Goal: Transaction & Acquisition: Purchase product/service

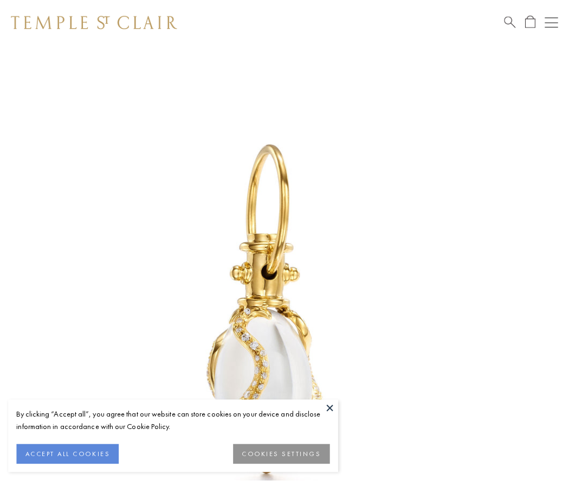
scroll to position [4, 0]
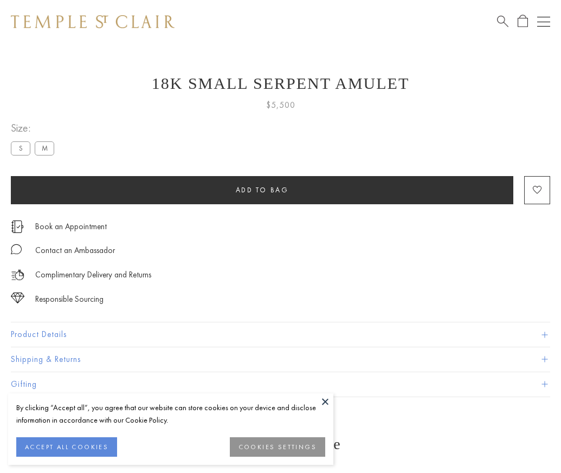
click at [262, 190] on span "Add to bag" at bounding box center [262, 189] width 53 height 9
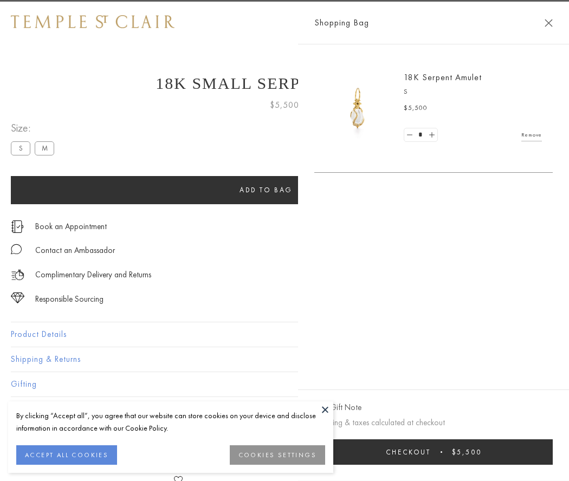
click at [507, 452] on button "Checkout $5,500" at bounding box center [433, 452] width 239 height 25
